Goal: Task Accomplishment & Management: Use online tool/utility

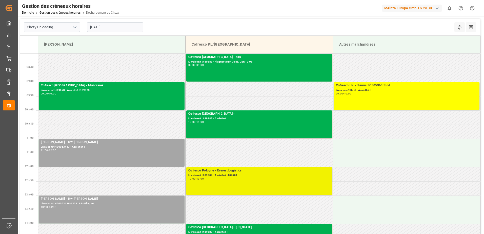
click at [272, 174] on div "Livraison# :489584 - Assiette# :489584" at bounding box center [259, 175] width 142 height 4
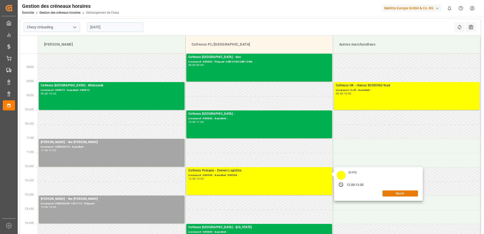
click at [409, 192] on button "Ouvrir" at bounding box center [400, 193] width 35 height 6
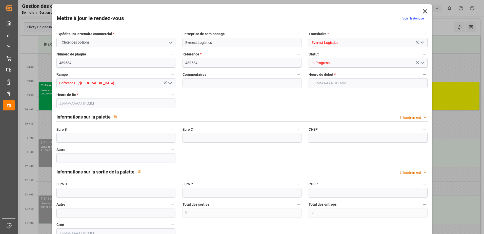
type input "[DATE] 12:00"
type input "[DATE] 13:00"
type input "[DATE] 08:22"
click at [419, 63] on icon "Ouvrir le menu" at bounding box center [422, 63] width 6 height 6
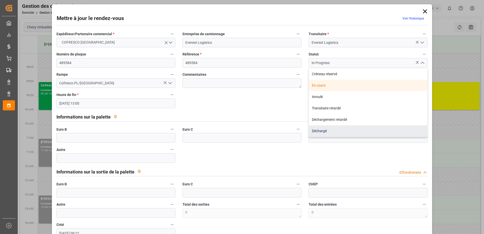
click at [328, 133] on div "Déchargé" at bounding box center [368, 130] width 118 height 11
type input "Unloaded"
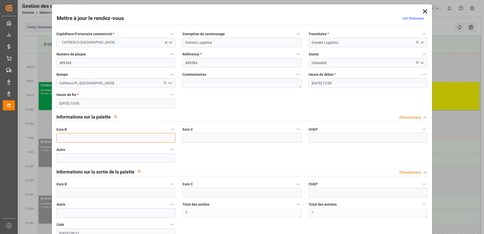
click at [112, 137] on input "text" at bounding box center [115, 138] width 119 height 10
type input "33"
